Goal: Task Accomplishment & Management: Manage account settings

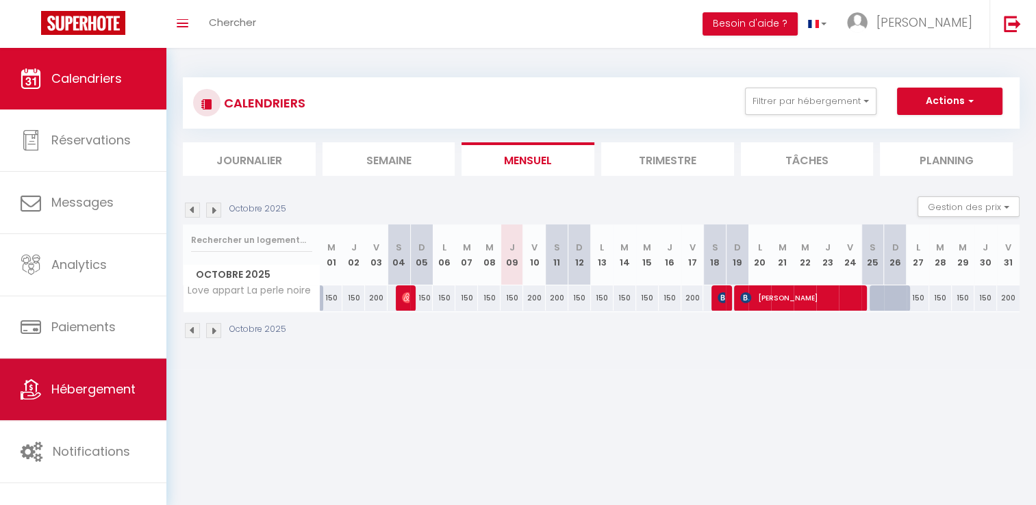
click at [112, 400] on link "Hébergement" at bounding box center [83, 390] width 166 height 62
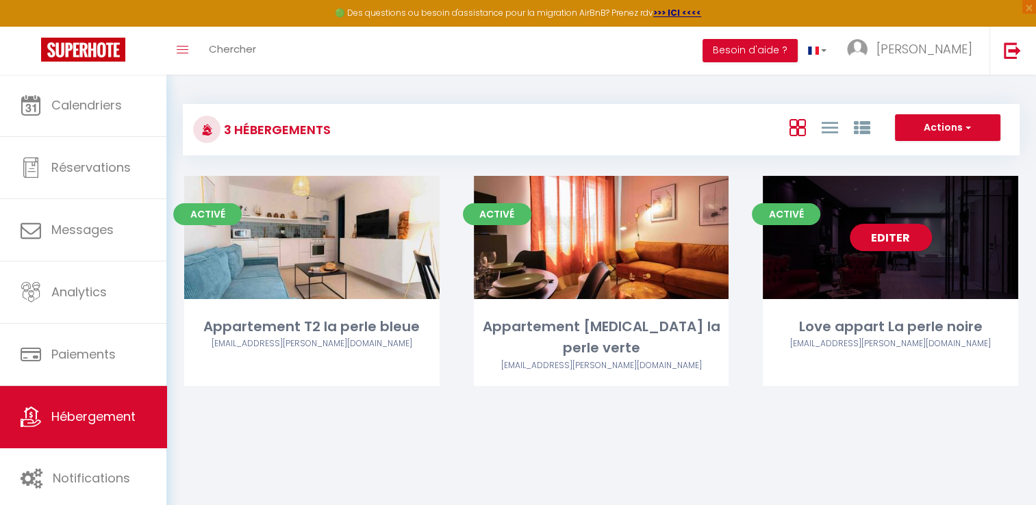
click at [896, 258] on div "Editer" at bounding box center [890, 237] width 255 height 123
select select "3"
select select "2"
select select "1"
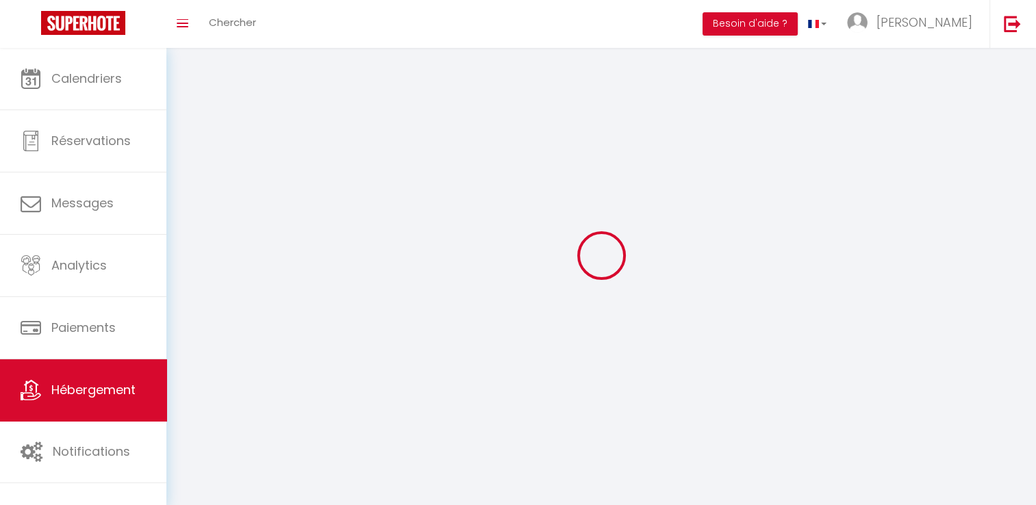
select select
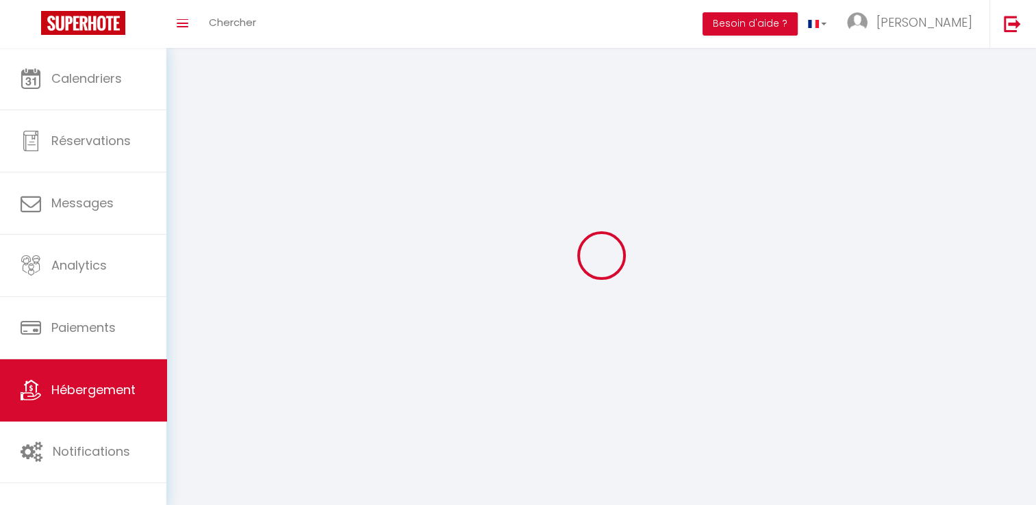
select select
checkbox input "false"
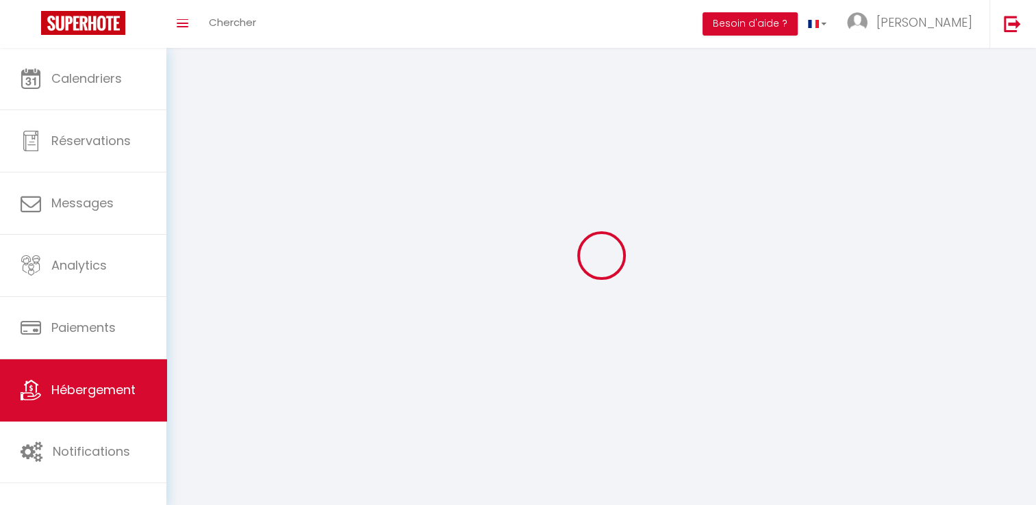
checkbox input "false"
select select
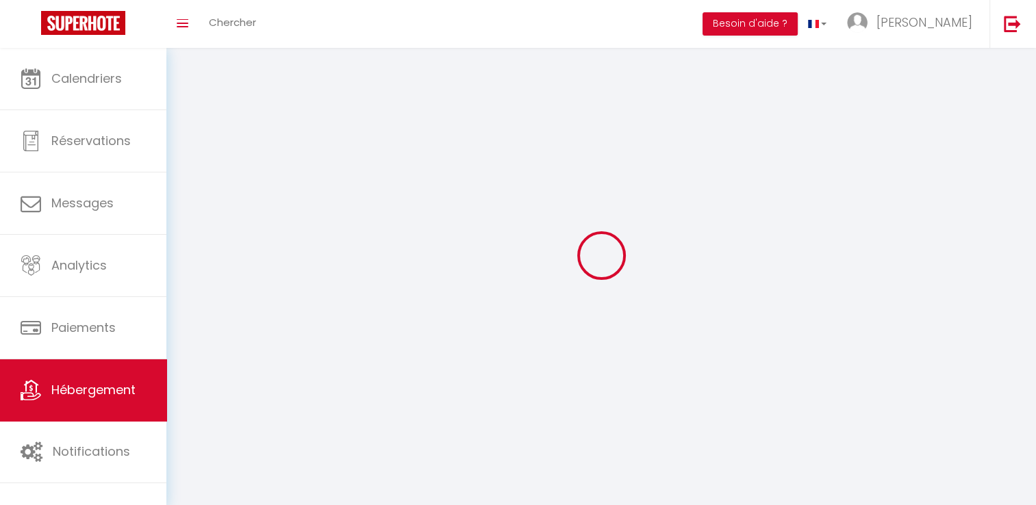
select select
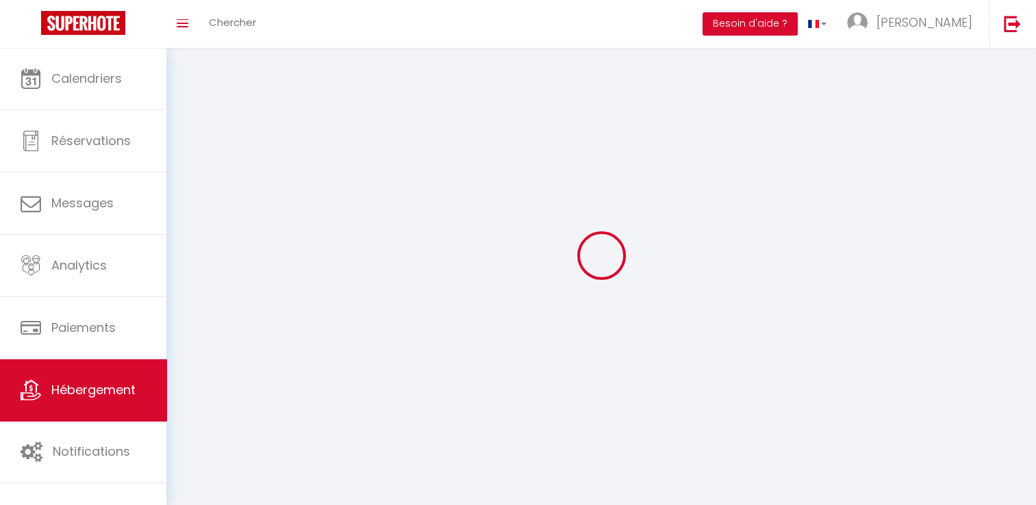
checkbox input "false"
select select
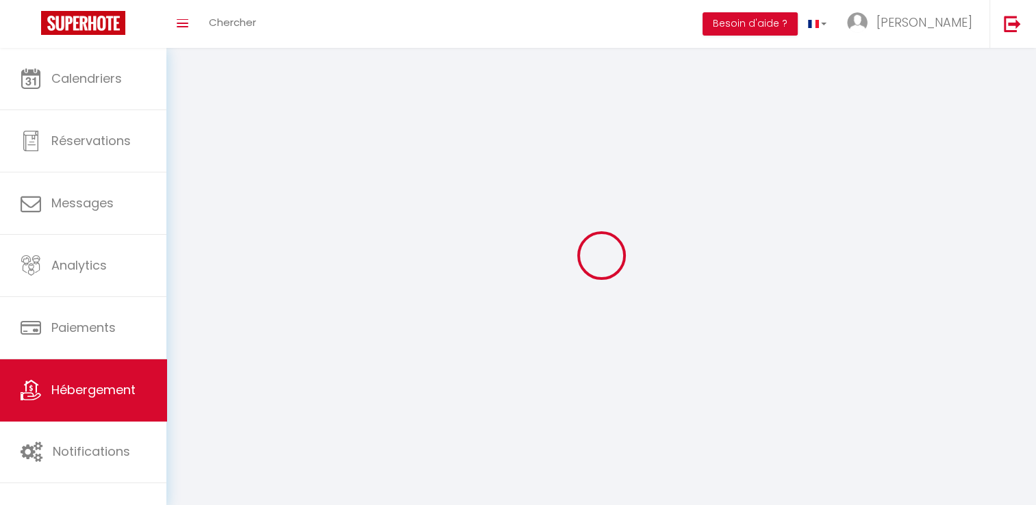
select select
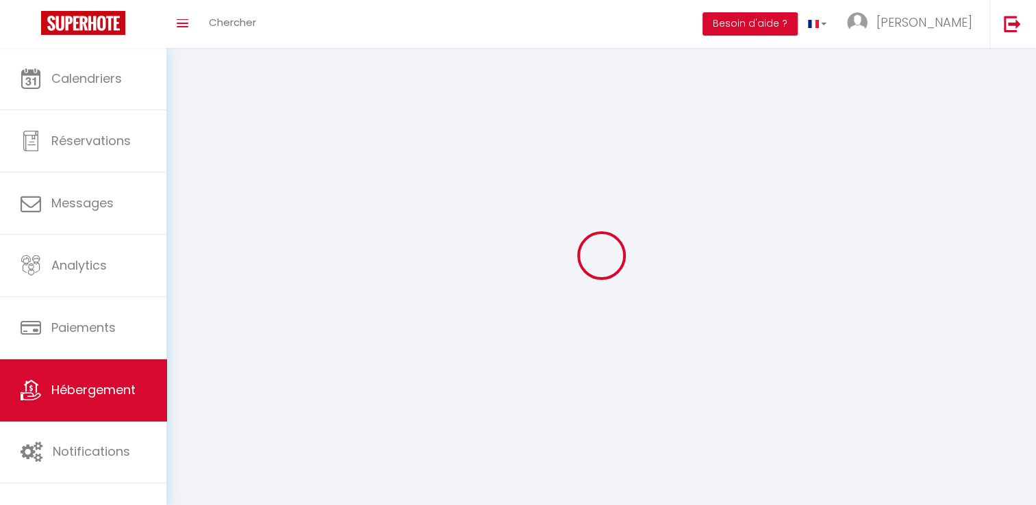
select select
checkbox input "false"
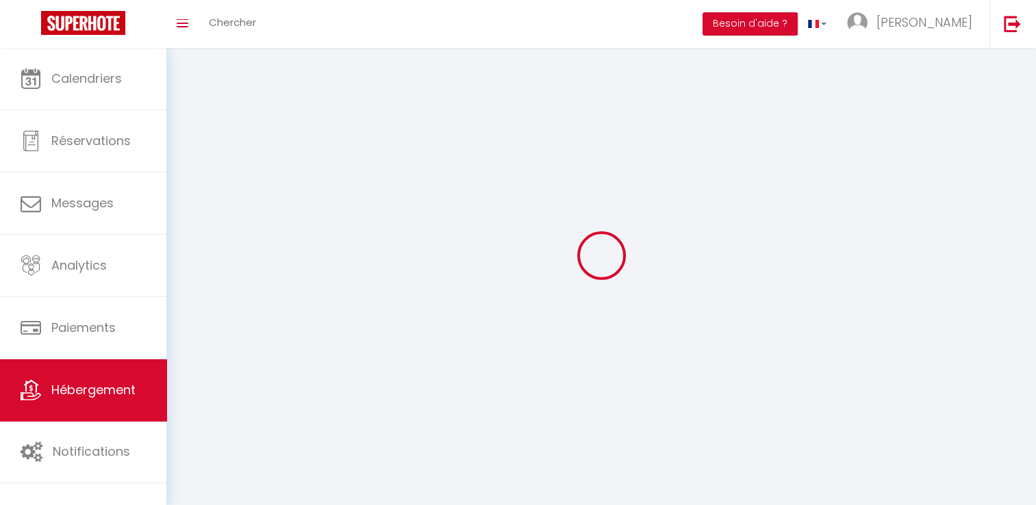
checkbox input "false"
select select
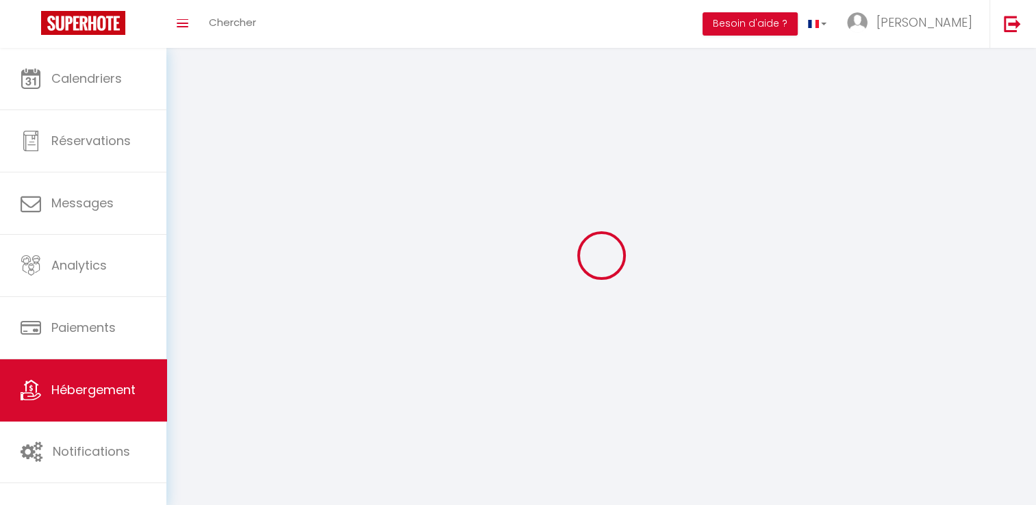
select select
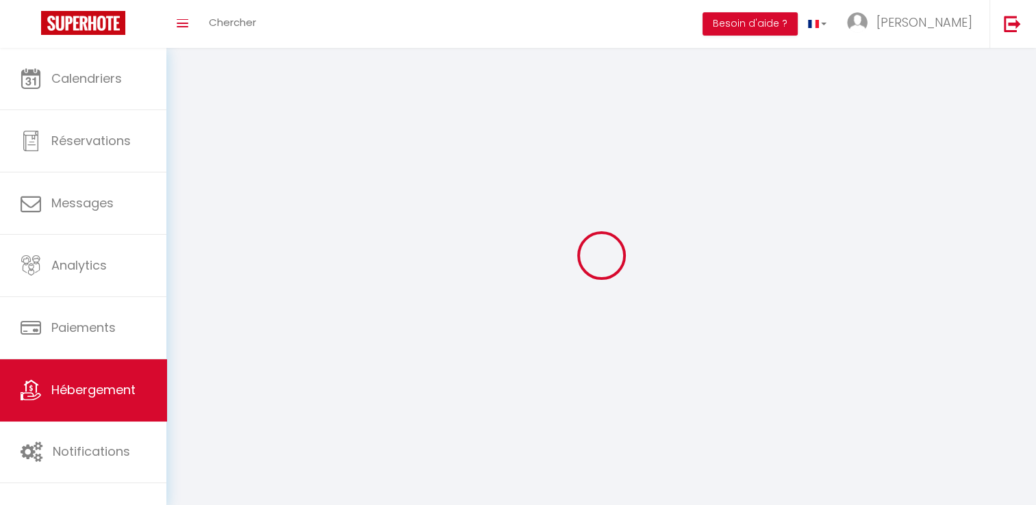
checkbox input "false"
select select
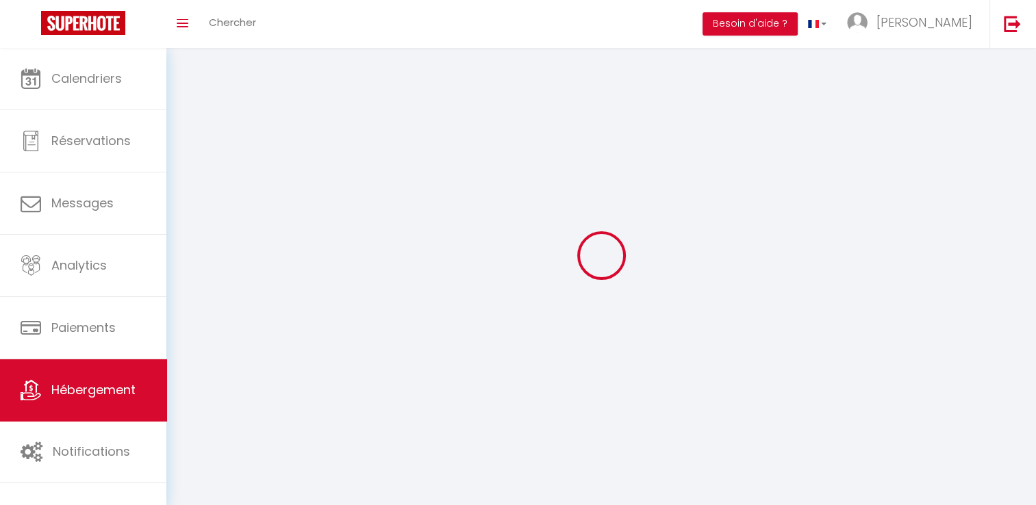
select select
select select "28"
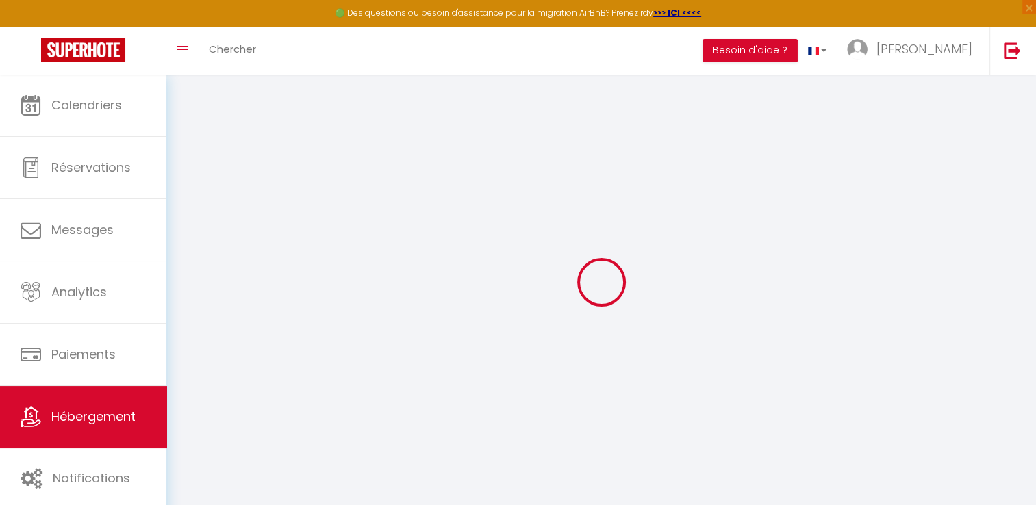
select select
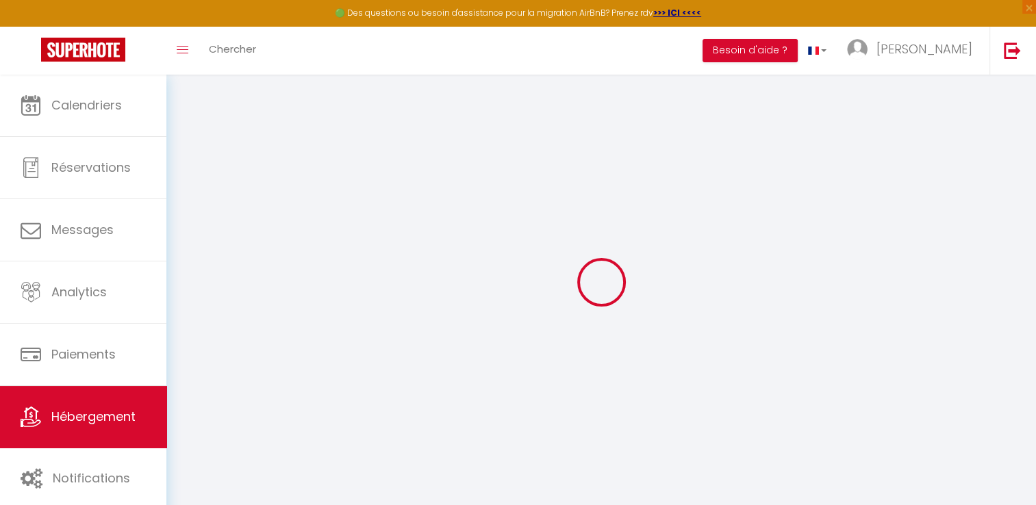
select select
checkbox input "false"
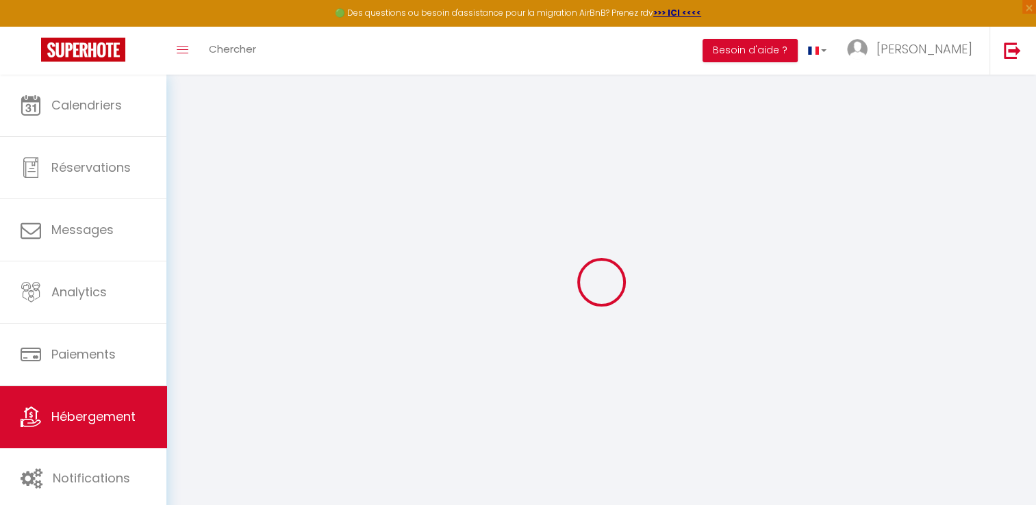
select select
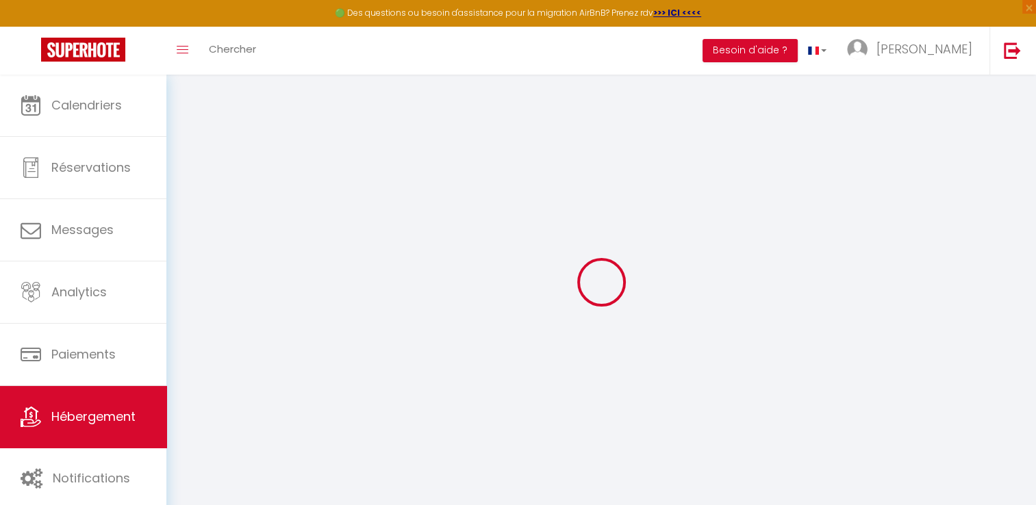
select select
checkbox input "false"
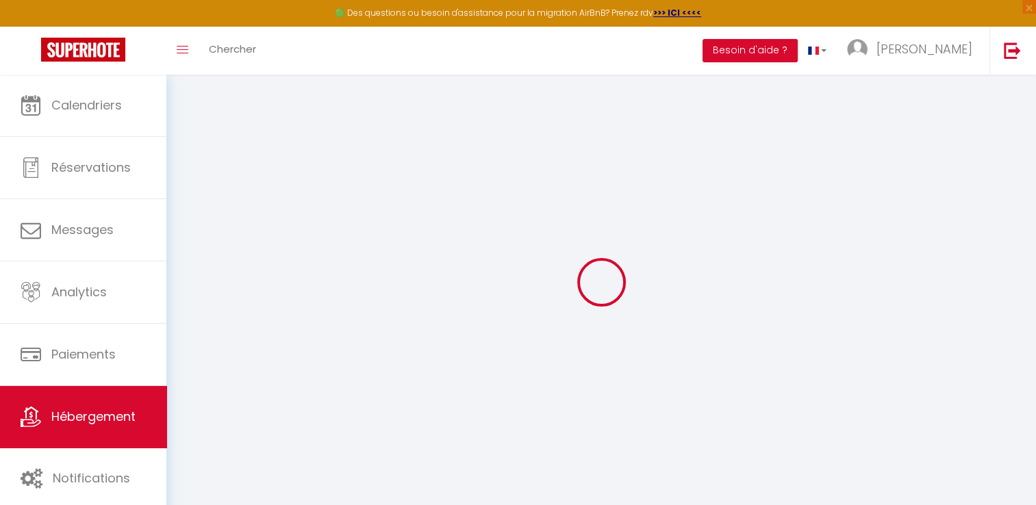
checkbox input "false"
select select
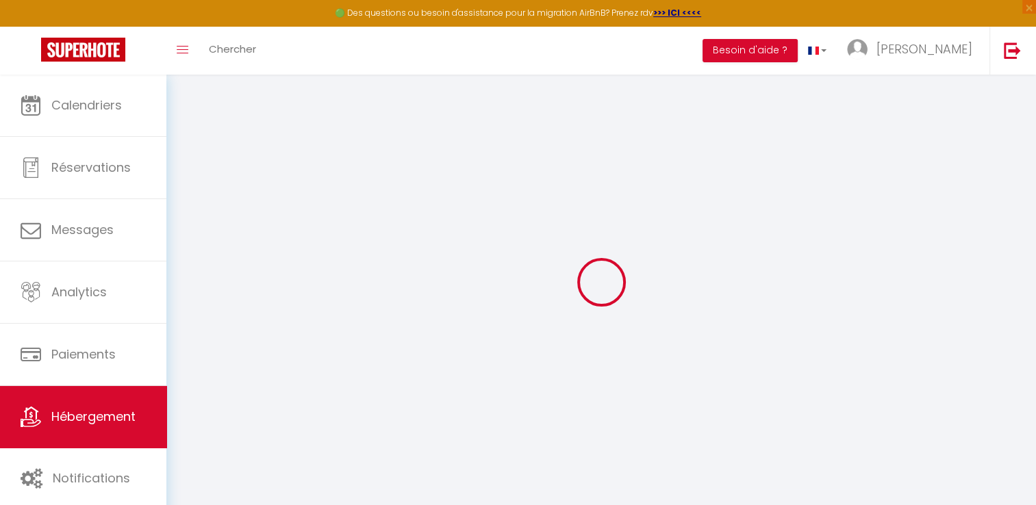
select select
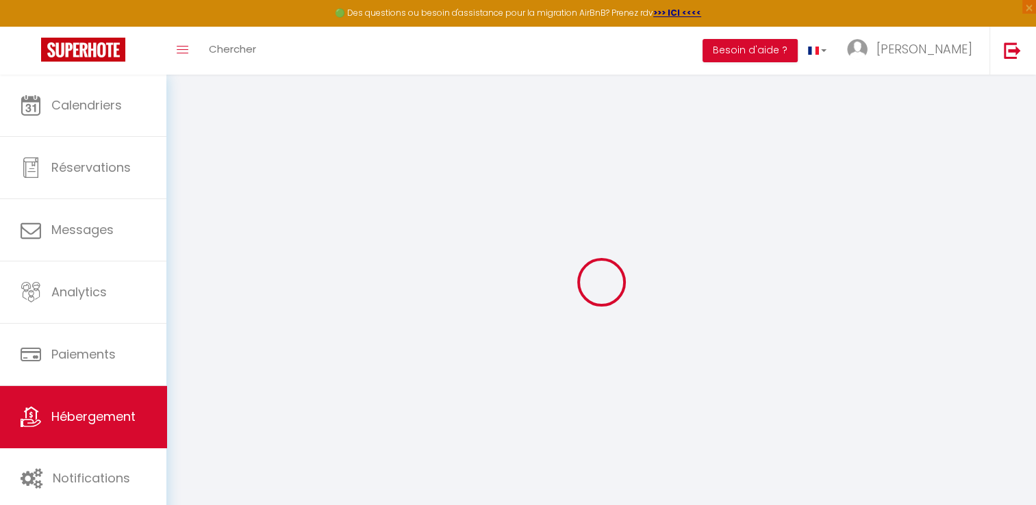
checkbox input "false"
select select
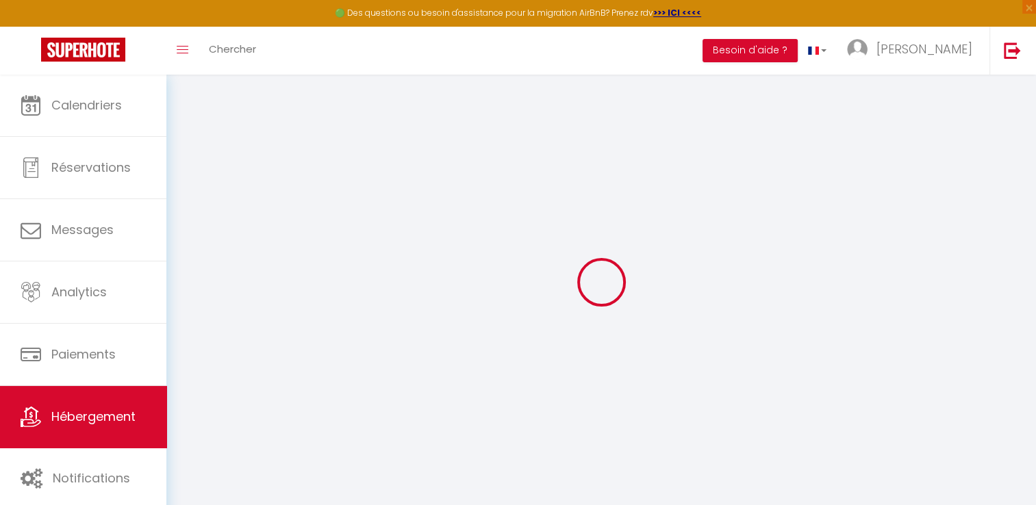
select select
type input "Love appart La perle noire"
select select "2"
type input "150"
type input "50"
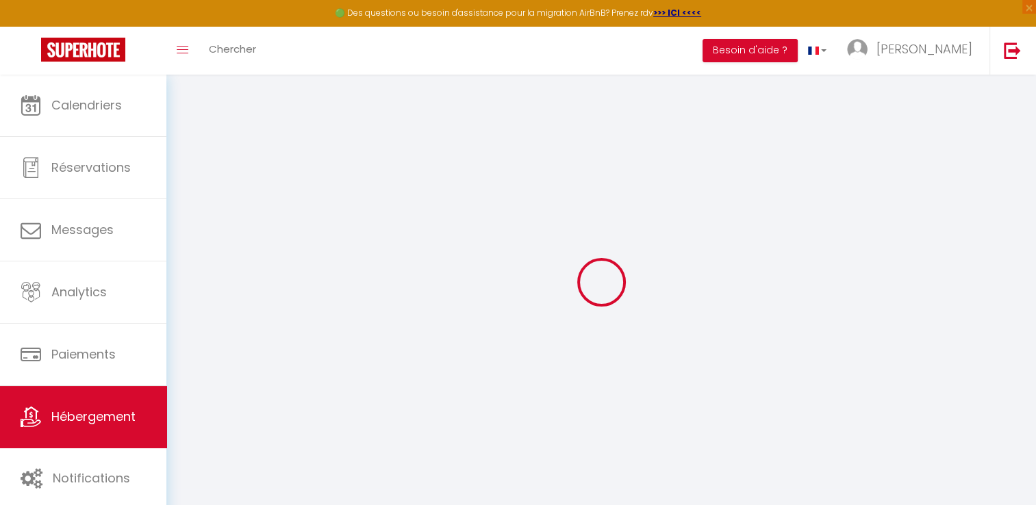
select select
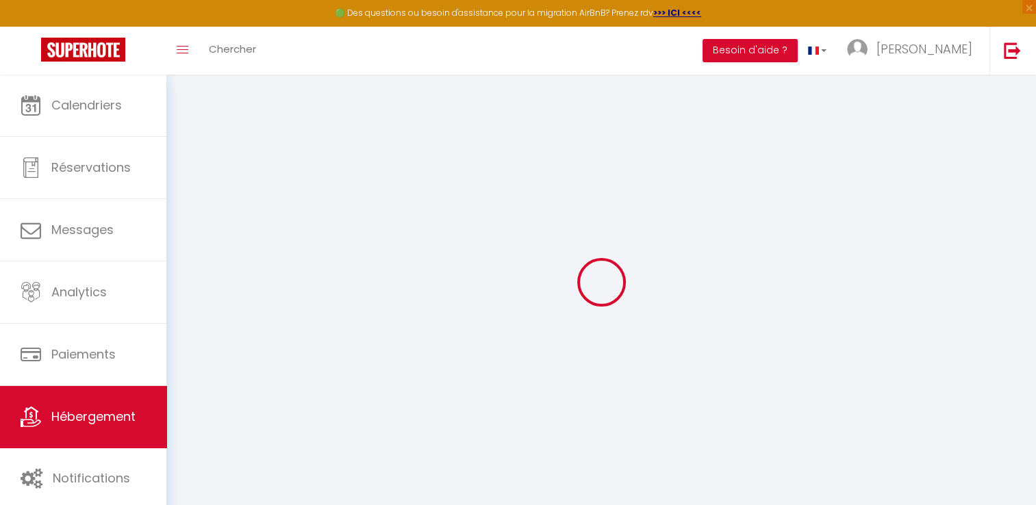
type input "[STREET_ADDRESS]"
type input "34300"
type input "Agde"
type input "[PERSON_NAME][EMAIL_ADDRESS][PERSON_NAME][DOMAIN_NAME]"
select select
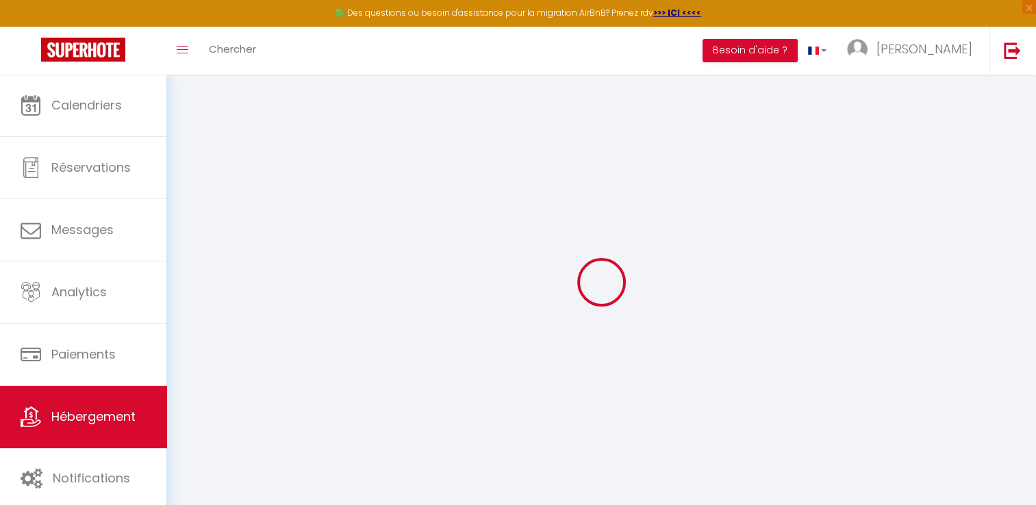
checkbox input "false"
select select
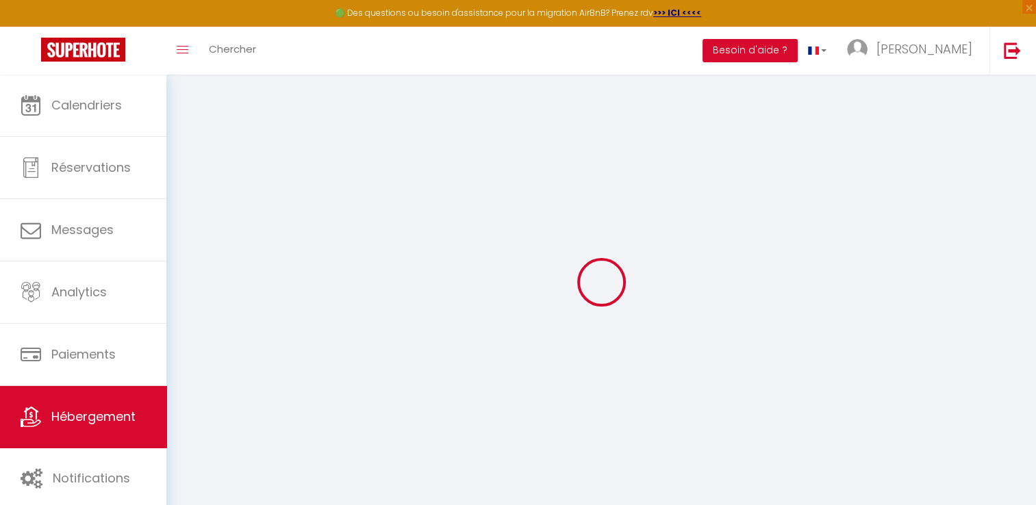
select select
type input "0"
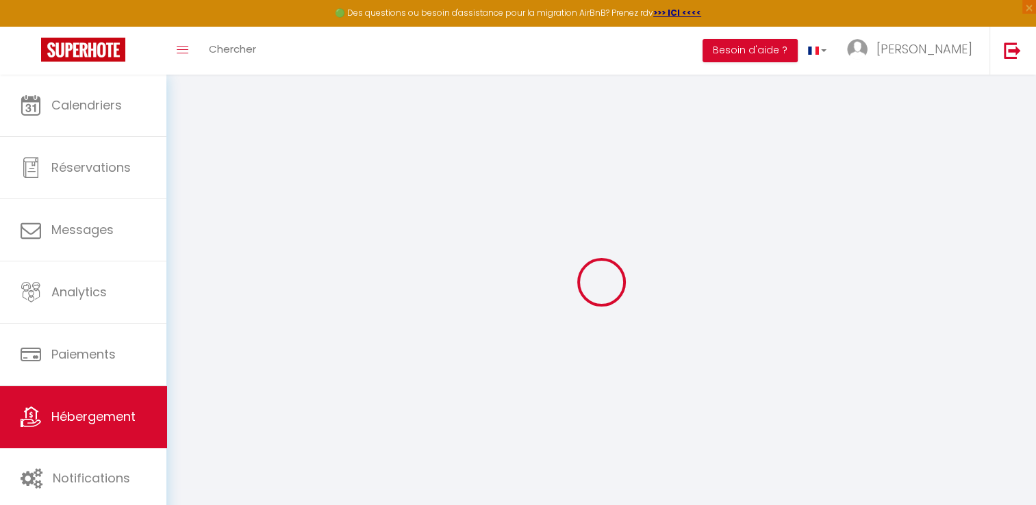
select select
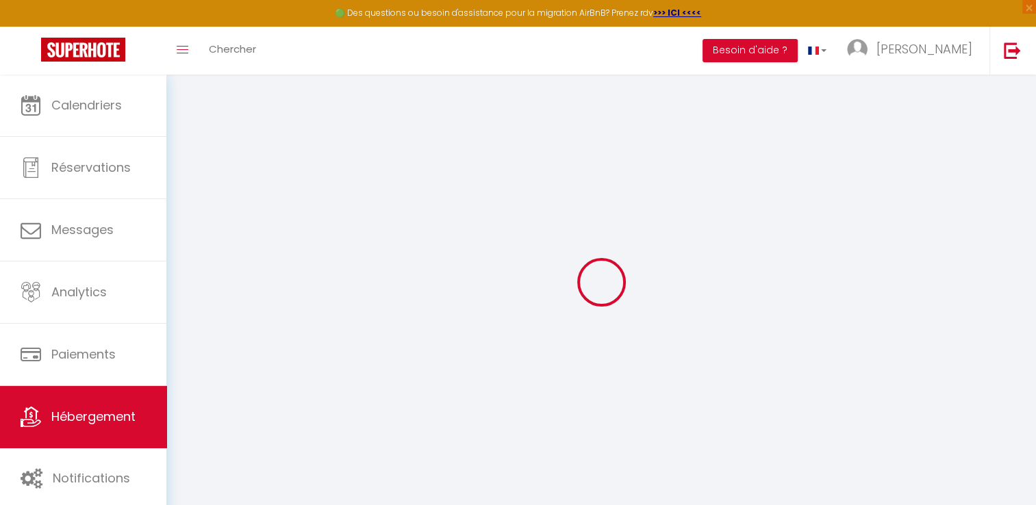
select select
checkbox input "false"
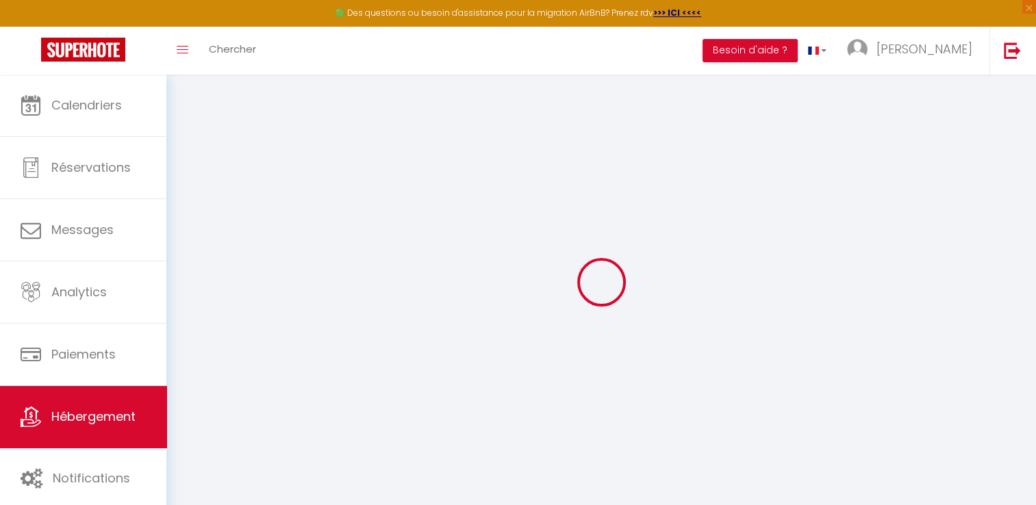
select select
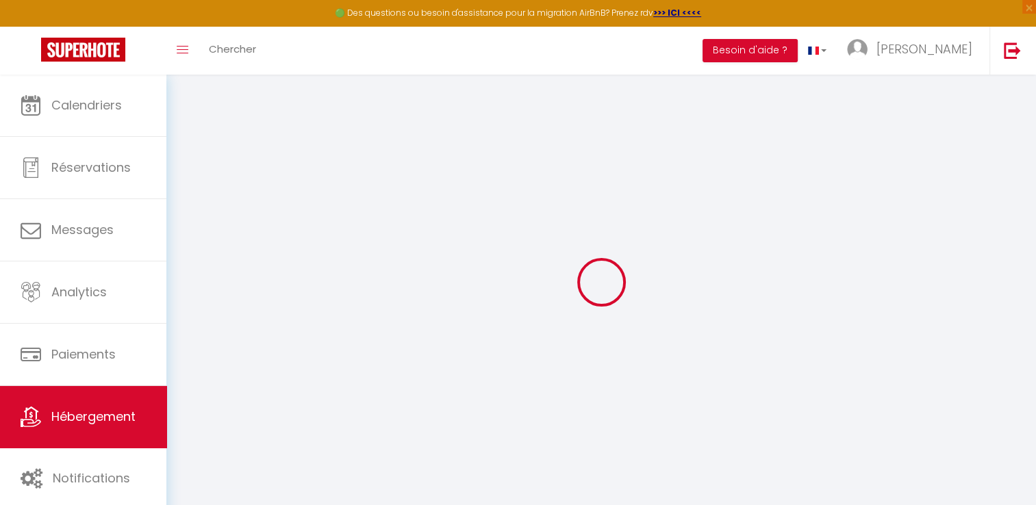
select select
checkbox input "false"
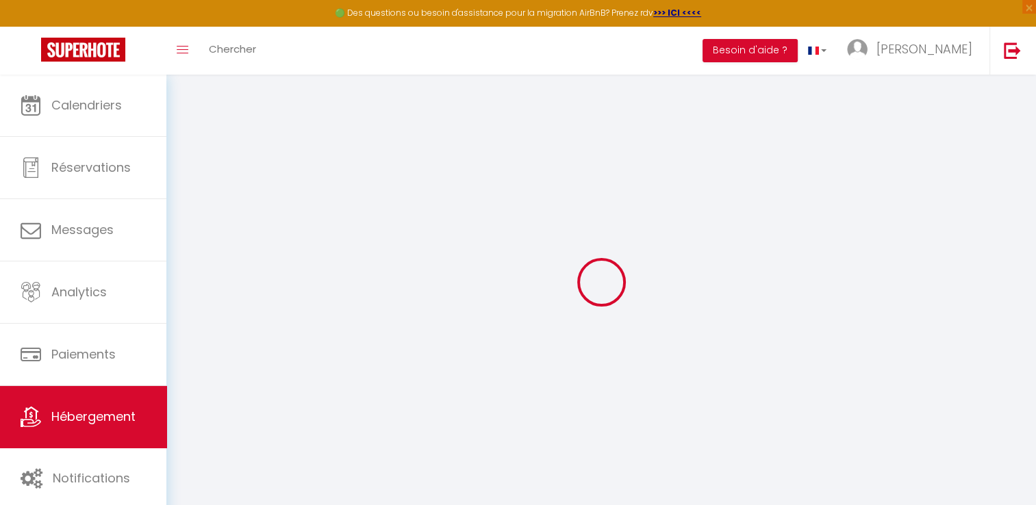
select select
checkbox input "false"
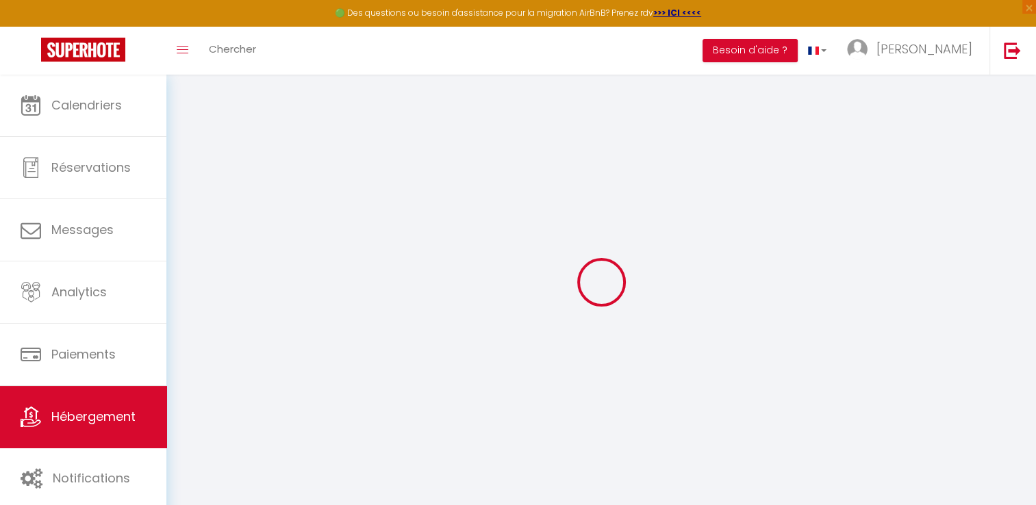
select select
checkbox input "false"
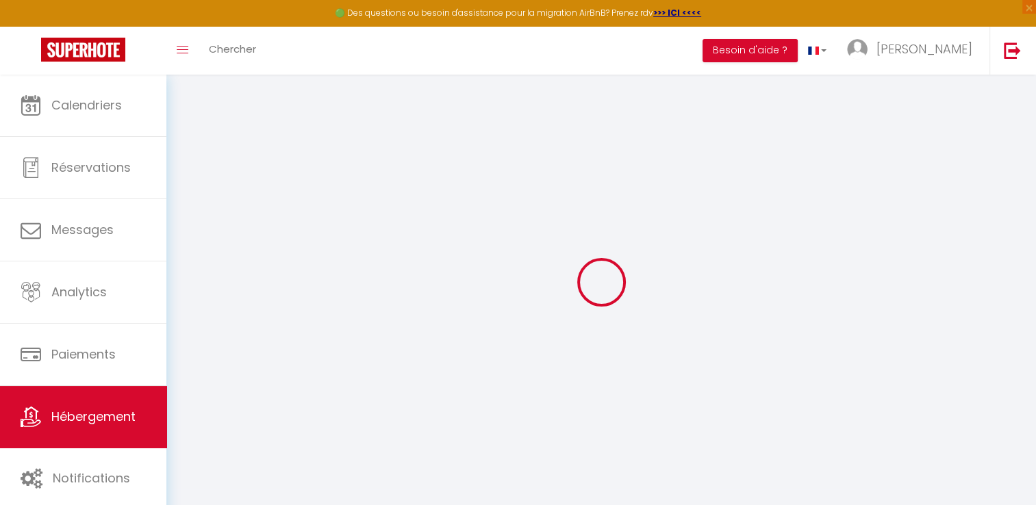
select select
checkbox input "false"
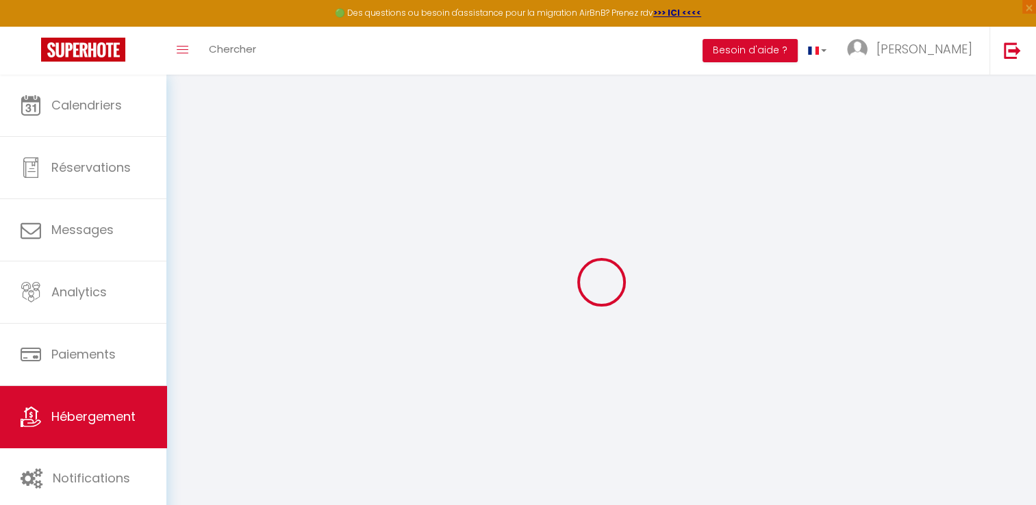
select select "17:00"
select select "23:45"
select select "13:00"
select select "30"
select select "120"
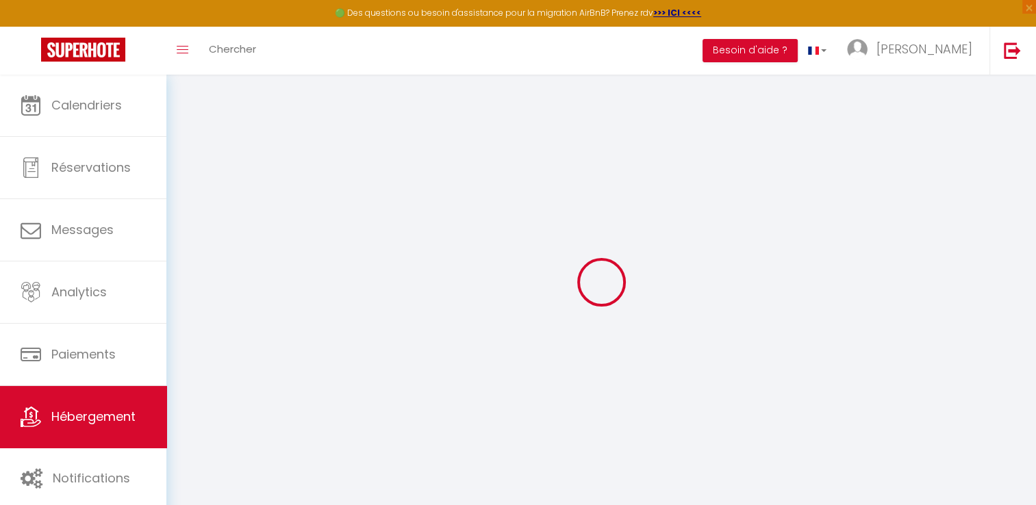
select select
checkbox input "false"
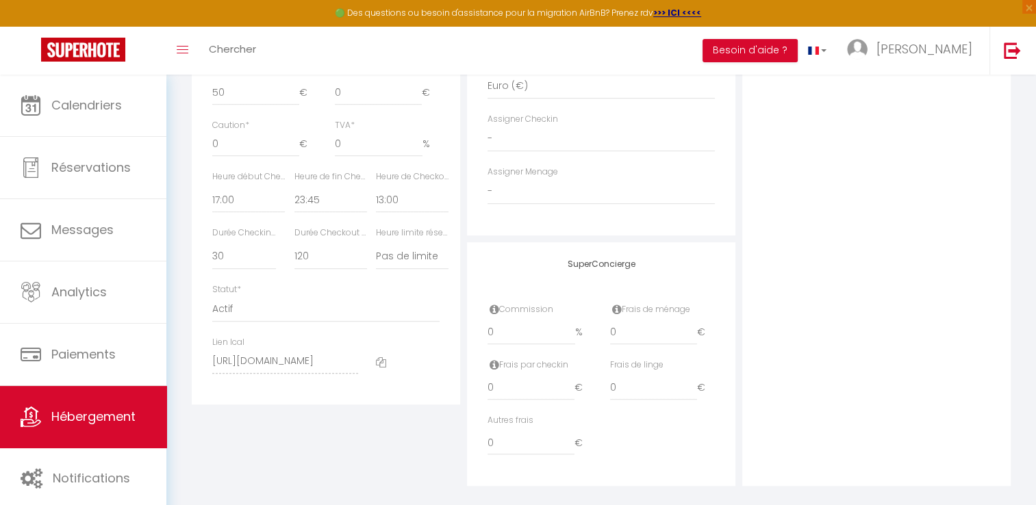
scroll to position [688, 0]
click at [384, 366] on icon at bounding box center [381, 360] width 10 height 10
click at [381, 366] on icon at bounding box center [381, 360] width 10 height 10
click at [379, 366] on icon at bounding box center [381, 360] width 10 height 10
